Goal: Communication & Community: Answer question/provide support

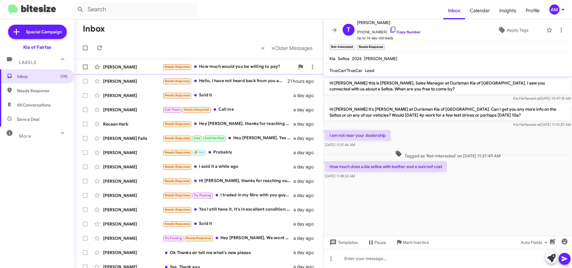
click at [227, 70] on div "Needs Response How much would you be willing to pay?" at bounding box center [229, 66] width 132 height 7
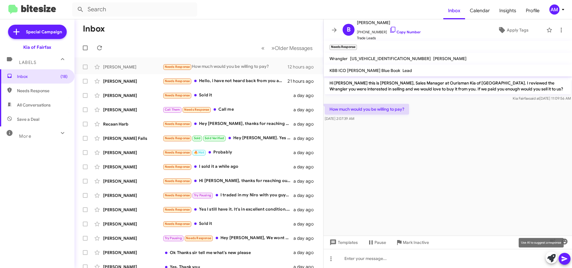
click at [548, 257] on icon at bounding box center [551, 258] width 8 height 8
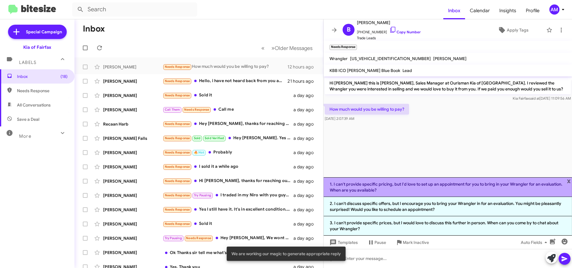
click at [403, 191] on li "1. I can't provide specific pricing, but I'd love to set up an appointment for …" at bounding box center [448, 188] width 249 height 20
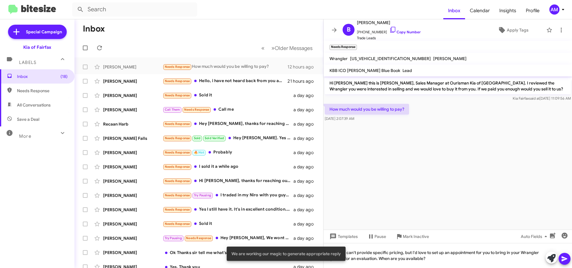
click at [564, 258] on icon at bounding box center [565, 259] width 6 height 5
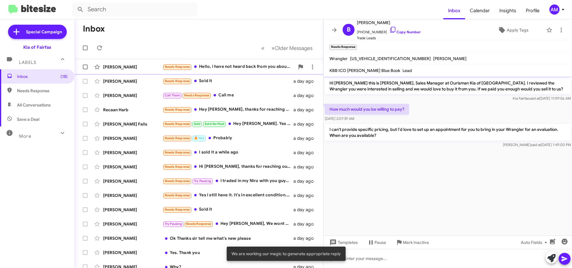
click at [228, 69] on div "Needs Response Hello, i have not heard back from you about why you all ran my c…" at bounding box center [229, 66] width 132 height 7
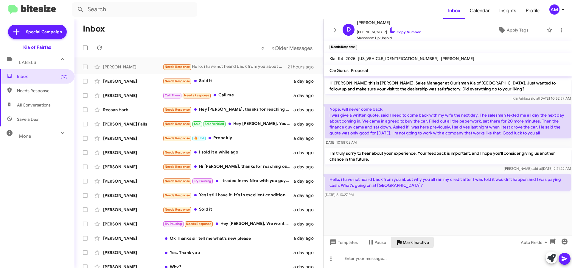
click at [401, 242] on icon at bounding box center [399, 242] width 4 height 5
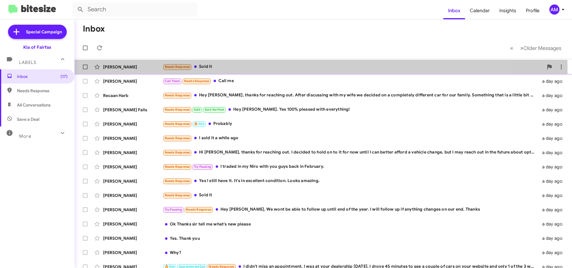
click at [237, 70] on div "Needs Response Sold it" at bounding box center [353, 66] width 381 height 7
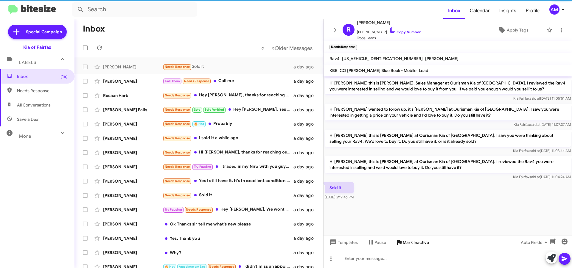
click at [401, 242] on icon at bounding box center [399, 242] width 4 height 5
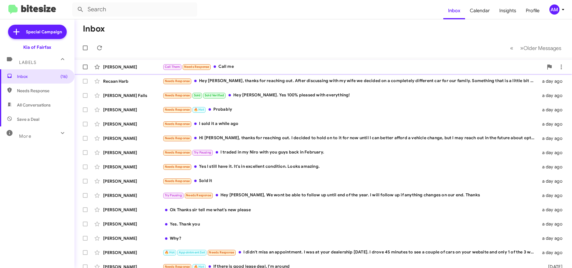
click at [237, 66] on div "Call Them Needs Response Call me" at bounding box center [353, 66] width 381 height 7
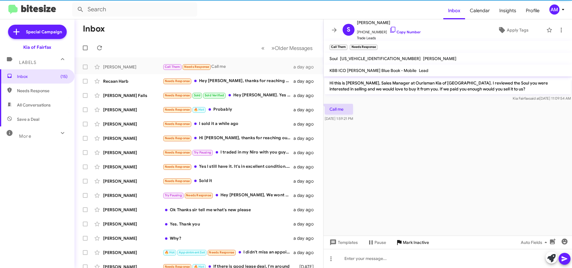
click at [415, 242] on span "Mark Inactive" at bounding box center [416, 242] width 26 height 11
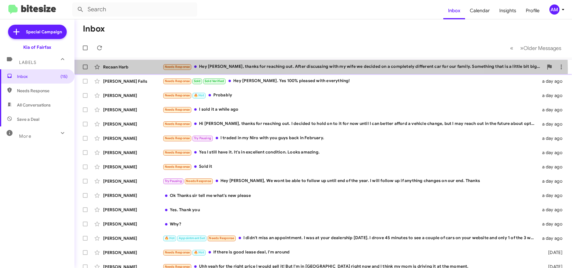
click at [261, 71] on div "Recaan Harb Needs Response Hey [PERSON_NAME], thanks for reaching out. After di…" at bounding box center [323, 67] width 488 height 12
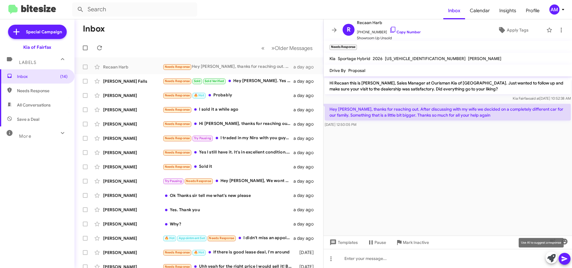
click at [548, 260] on icon at bounding box center [551, 258] width 8 height 8
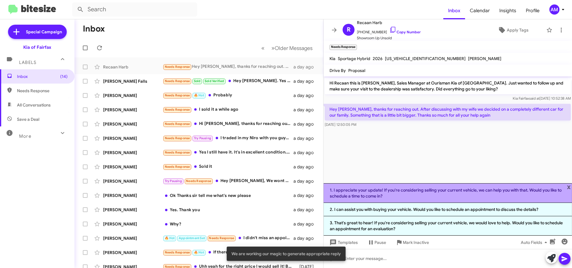
click at [439, 196] on li "1. I appreciate your update! If you're considering selling your current vehicle…" at bounding box center [448, 194] width 249 height 20
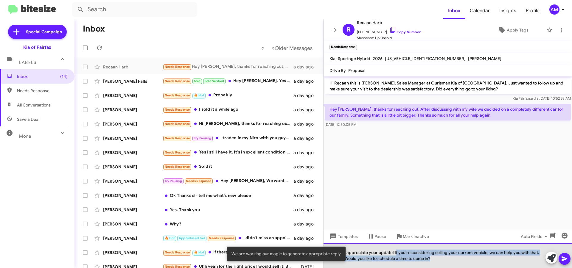
drag, startPoint x: 395, startPoint y: 253, endPoint x: 501, endPoint y: 272, distance: 107.2
click at [501, 268] on html "Inbox Calendar Insights Profile AM Special Campaign Kia of Fairfax Labels Inbox…" at bounding box center [286, 134] width 572 height 268
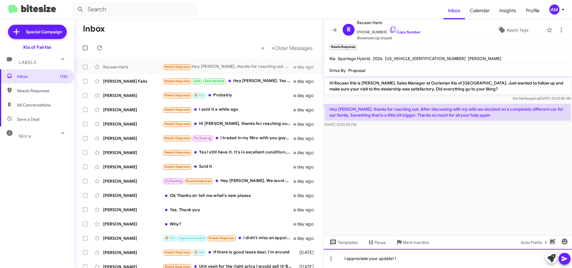
click at [415, 260] on div "I appreciate your update! I" at bounding box center [448, 258] width 249 height 19
click at [563, 260] on icon at bounding box center [565, 259] width 6 height 5
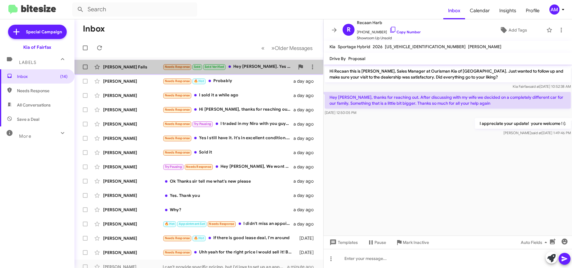
click at [273, 64] on div "Needs Response Sold Sold Verified Hey [PERSON_NAME]. Yes 100% pleased with ever…" at bounding box center [229, 66] width 132 height 7
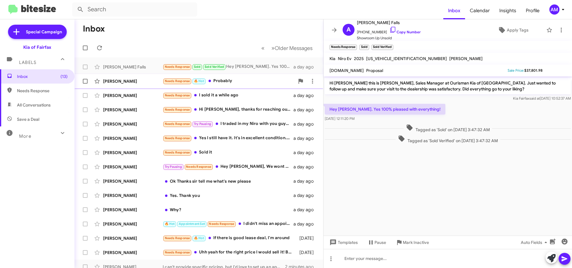
click at [231, 78] on div "Needs Response 🔥 Hot Probably" at bounding box center [229, 81] width 132 height 7
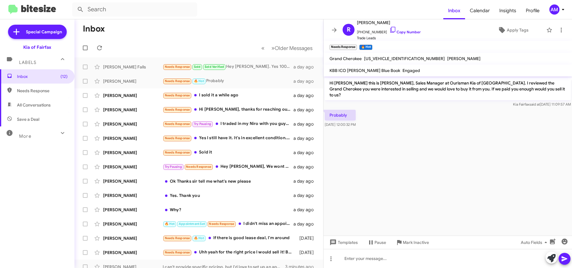
click at [546, 255] on div at bounding box center [558, 258] width 25 height 13
click at [553, 260] on icon at bounding box center [551, 258] width 8 height 8
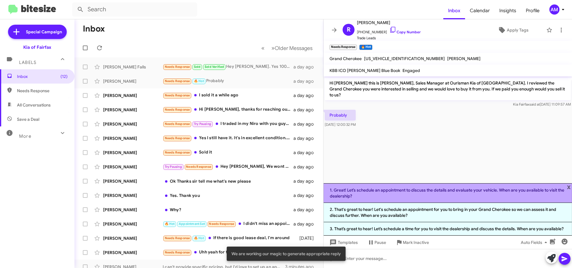
click at [374, 192] on li "1. Great! Let’s schedule an appointment to discuss the details and evaluate you…" at bounding box center [448, 194] width 249 height 20
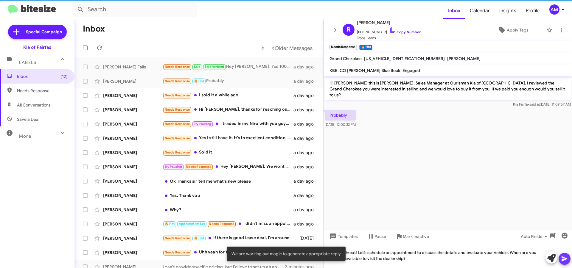
click at [565, 257] on icon at bounding box center [564, 259] width 7 height 7
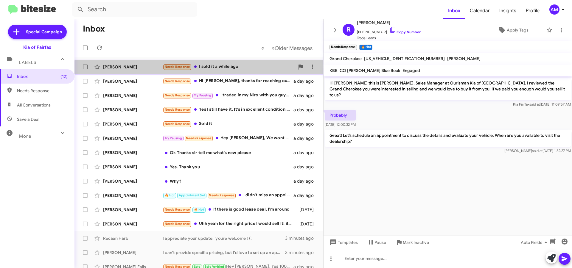
click at [239, 70] on div "Needs Response I sold it a while ago" at bounding box center [229, 66] width 132 height 7
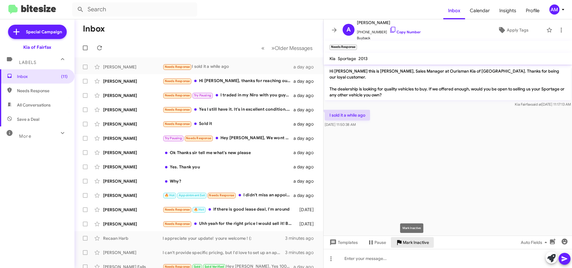
click at [405, 245] on span "Mark Inactive" at bounding box center [416, 242] width 26 height 11
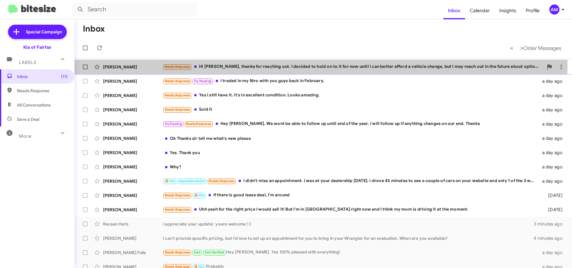
click at [286, 66] on div "Needs Response Hi [PERSON_NAME], thanks for reaching out. I decided to hold on …" at bounding box center [353, 66] width 381 height 7
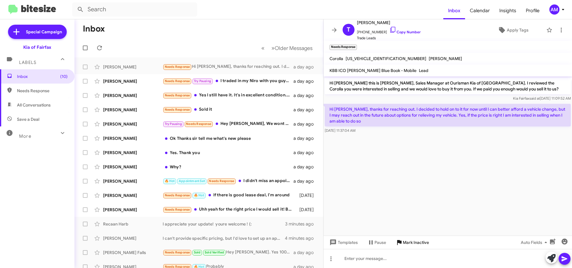
click at [403, 242] on span "Mark Inactive" at bounding box center [416, 242] width 26 height 11
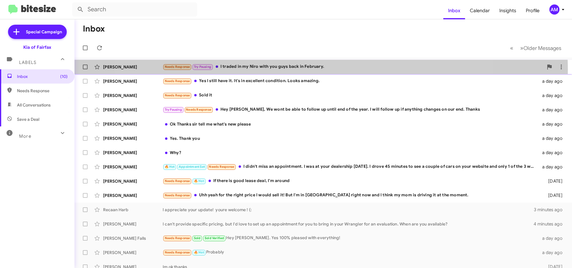
click at [303, 69] on div "Needs Response Try Pausing I traded in my Niro with you guys back in February." at bounding box center [353, 66] width 381 height 7
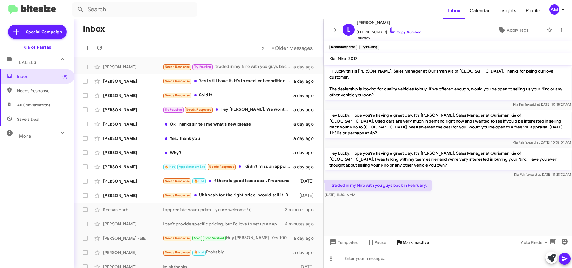
click at [418, 246] on span "Mark Inactive" at bounding box center [416, 242] width 26 height 11
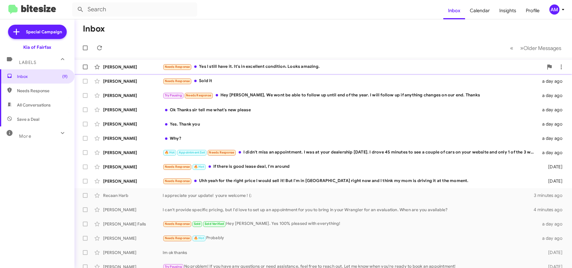
click at [242, 71] on div "[PERSON_NAME] Needs Response Yes I still have it. It's in excellent condition. …" at bounding box center [323, 67] width 488 height 12
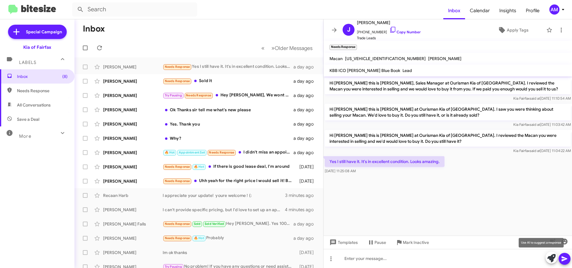
click at [550, 257] on icon at bounding box center [551, 258] width 8 height 8
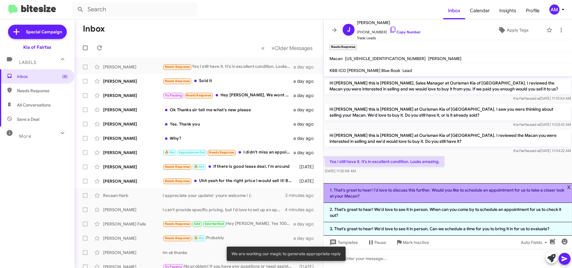
click at [392, 196] on li "1. That's great to hear! I'd love to discuss this further. Would you like to sc…" at bounding box center [448, 194] width 249 height 20
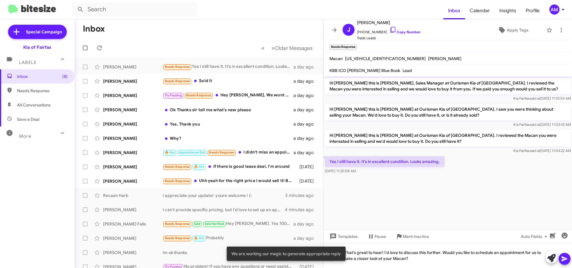
click at [561, 259] on button at bounding box center [565, 259] width 12 height 12
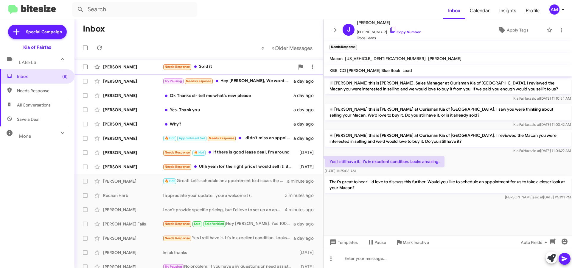
click at [226, 67] on div "Needs Response Sold it" at bounding box center [229, 66] width 132 height 7
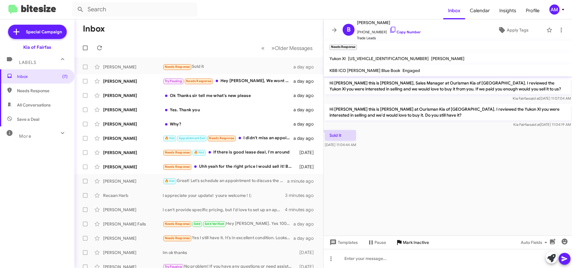
click at [417, 239] on span "Mark Inactive" at bounding box center [416, 242] width 26 height 11
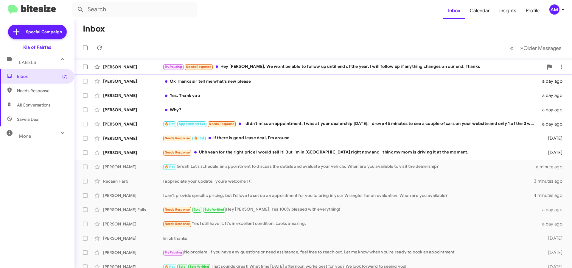
click at [292, 69] on div "Try Pausing Needs Response Hey [PERSON_NAME], We wont be able to follow up unti…" at bounding box center [353, 66] width 381 height 7
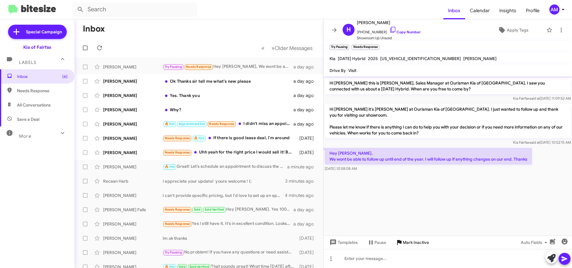
click at [410, 243] on span "Mark Inactive" at bounding box center [416, 242] width 26 height 11
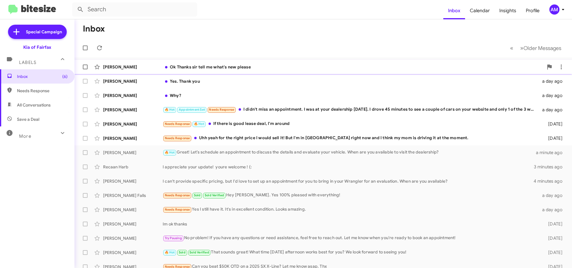
click at [235, 64] on div "Ok Thanks sir tell me what's new please" at bounding box center [353, 67] width 381 height 6
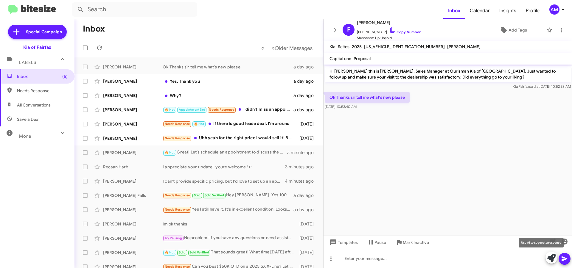
click at [550, 259] on icon at bounding box center [551, 258] width 8 height 8
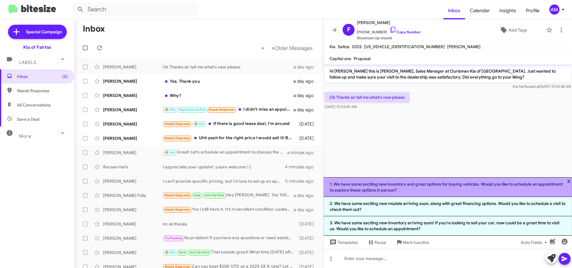
click at [437, 193] on li "1. We have some exciting new inventory and great options for buying vehicles. W…" at bounding box center [448, 188] width 249 height 20
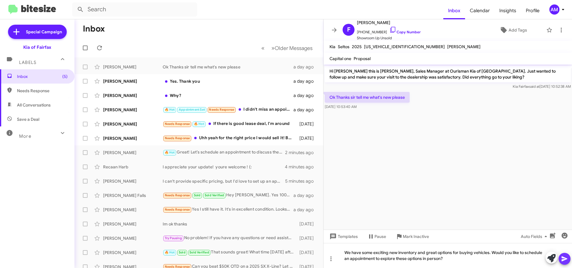
click at [565, 257] on icon at bounding box center [564, 259] width 7 height 7
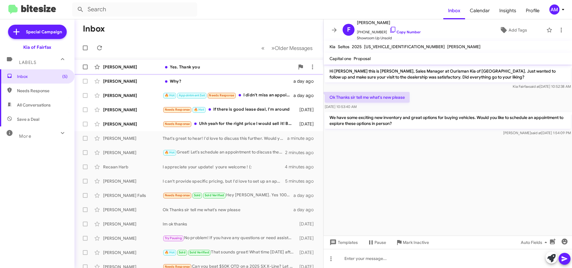
click at [213, 69] on div "Yes. Thank you" at bounding box center [229, 67] width 132 height 6
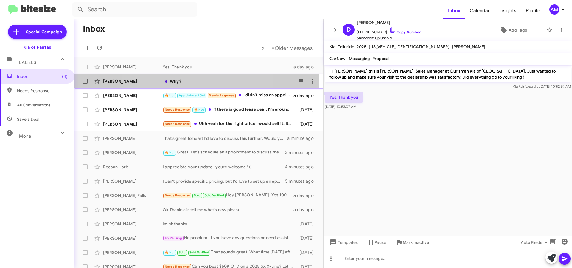
click at [183, 86] on div "[PERSON_NAME] Why? a day ago" at bounding box center [198, 81] width 239 height 12
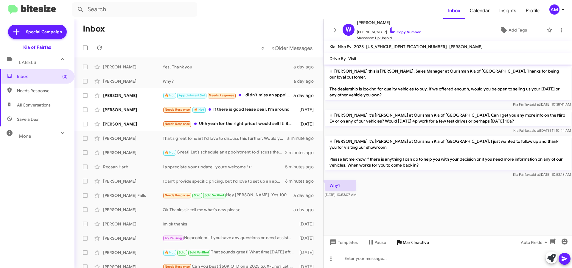
click at [413, 245] on span "Mark Inactive" at bounding box center [416, 242] width 26 height 11
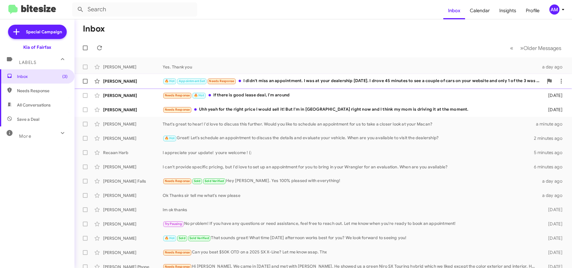
click at [297, 82] on div "🔥 Hot Appointment Set Needs Response I didn't miss an appointment. I was at you…" at bounding box center [353, 81] width 381 height 7
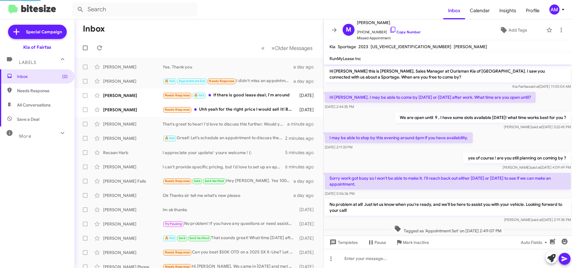
scroll to position [134, 0]
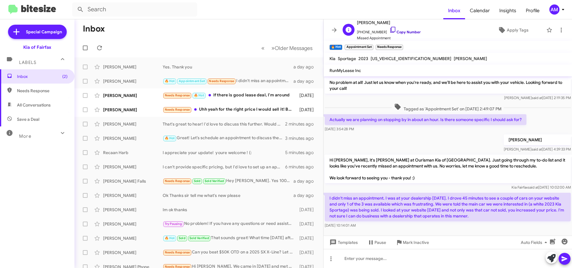
click at [399, 34] on link "Copy Number" at bounding box center [404, 32] width 31 height 4
click at [404, 243] on span "Mark Inactive" at bounding box center [416, 242] width 26 height 11
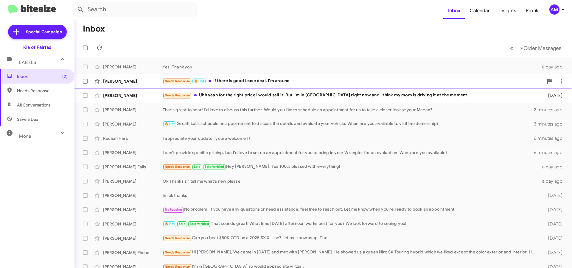
click at [257, 82] on div "Needs Response 🔥 Hot If there is good lease deal, I'm around" at bounding box center [353, 81] width 381 height 7
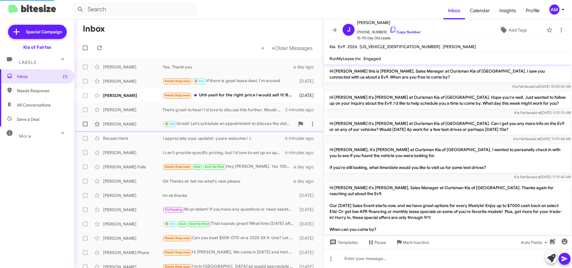
scroll to position [138, 0]
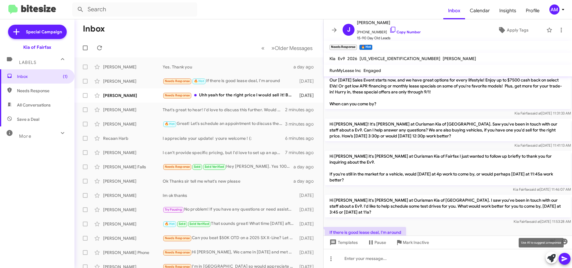
click at [549, 260] on icon at bounding box center [551, 258] width 8 height 8
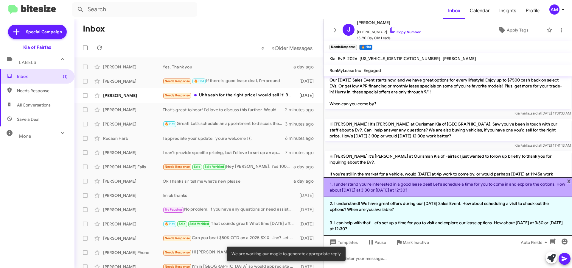
click at [356, 185] on li "1. I understand you're interested in a good lease deal! Let's schedule a time f…" at bounding box center [448, 188] width 249 height 20
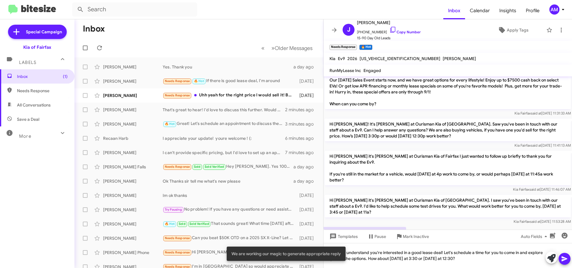
click at [563, 259] on icon at bounding box center [565, 259] width 6 height 5
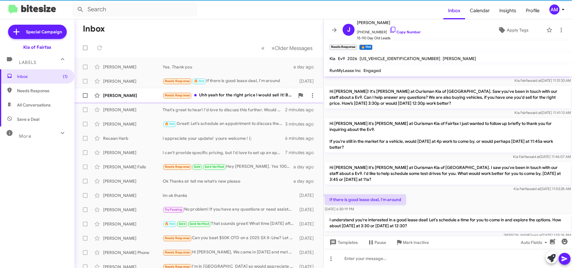
scroll to position [177, 0]
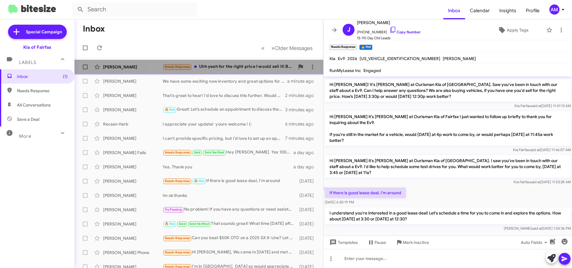
click at [263, 69] on div "Needs Response Uhh yeah for the right price I would sell it! But I'm in [GEOGRA…" at bounding box center [229, 66] width 132 height 7
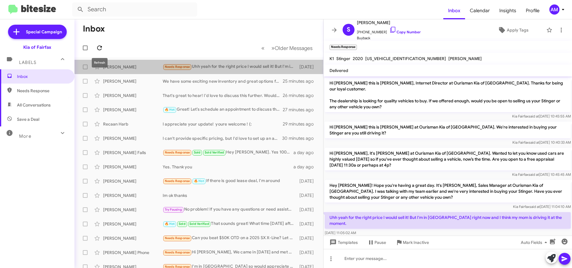
click at [103, 49] on icon at bounding box center [99, 47] width 7 height 7
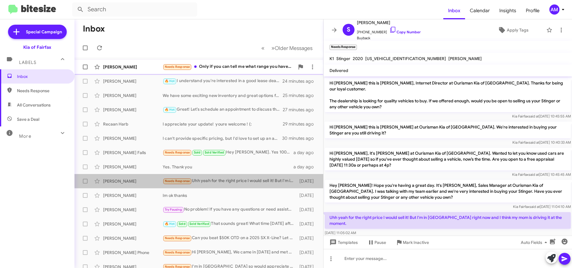
click at [233, 66] on div "Needs Response Only if you can tell me what range you have in mind to purchase …" at bounding box center [229, 66] width 132 height 7
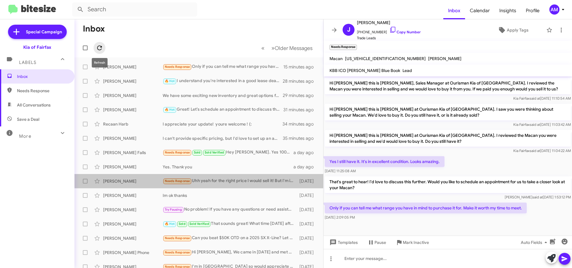
click at [98, 47] on icon at bounding box center [99, 47] width 7 height 7
click at [99, 50] on icon at bounding box center [99, 47] width 7 height 7
click at [252, 71] on div "[PERSON_NAME] Needs Response Only if you can tell me what range you have in min…" at bounding box center [198, 67] width 239 height 12
click at [550, 257] on icon at bounding box center [551, 258] width 8 height 8
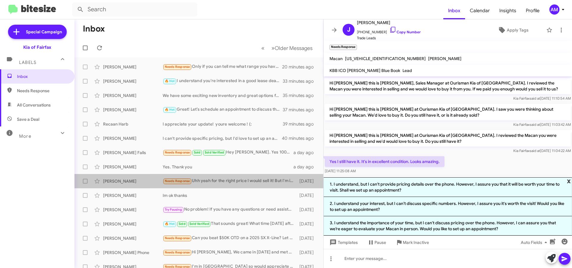
click at [569, 181] on span "x" at bounding box center [569, 181] width 4 height 7
